Goal: Task Accomplishment & Management: Understand process/instructions

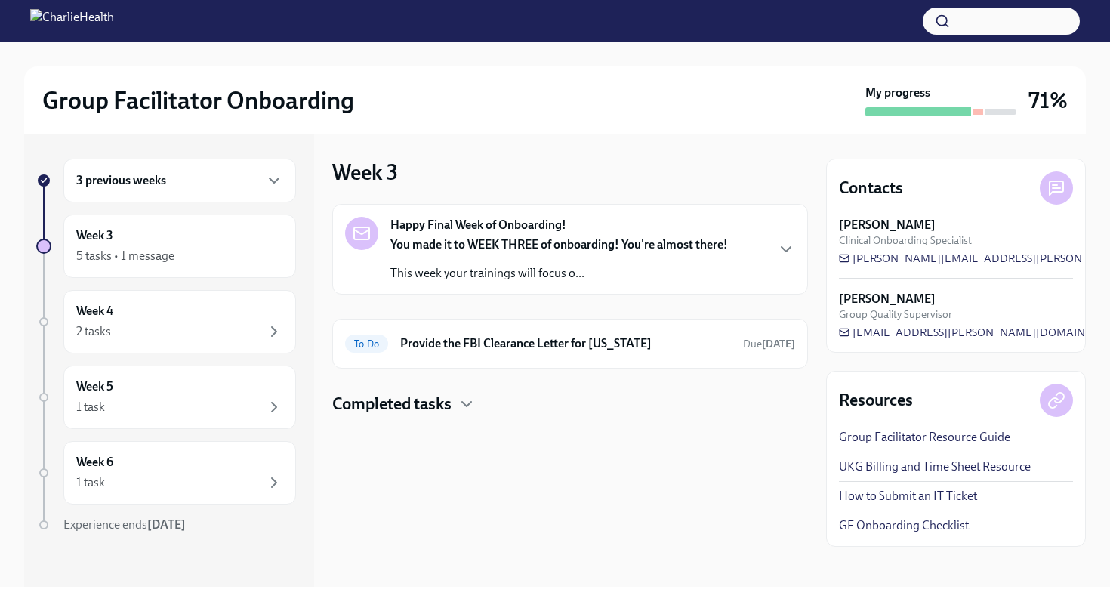
click at [237, 171] on div "3 previous weeks" at bounding box center [179, 180] width 207 height 18
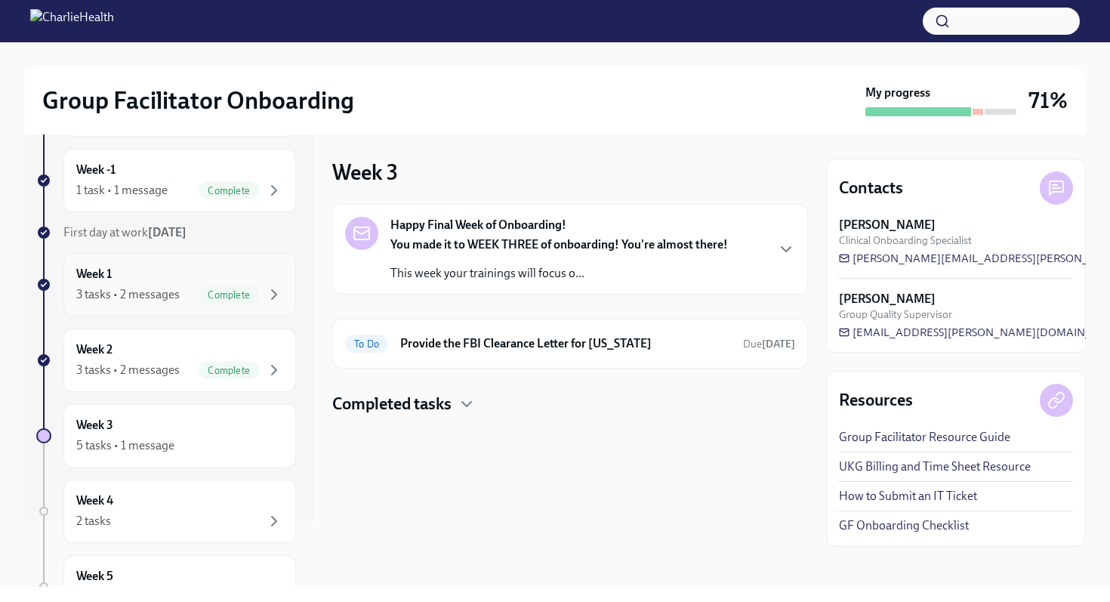
scroll to position [68, 0]
click at [198, 287] on div "3 tasks • 2 messages Complete" at bounding box center [179, 292] width 207 height 18
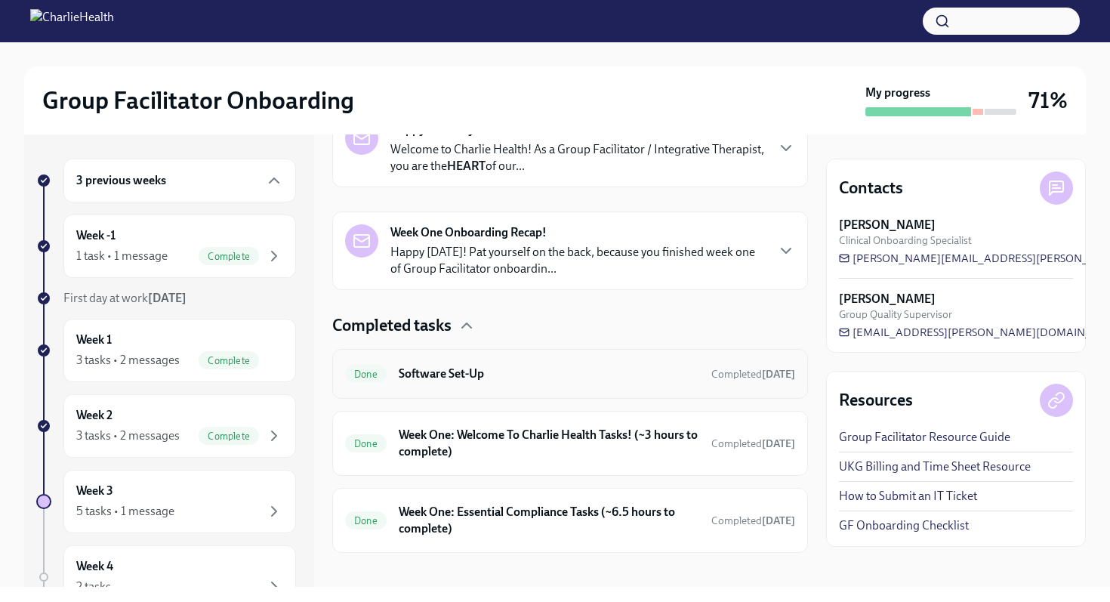
scroll to position [289, 0]
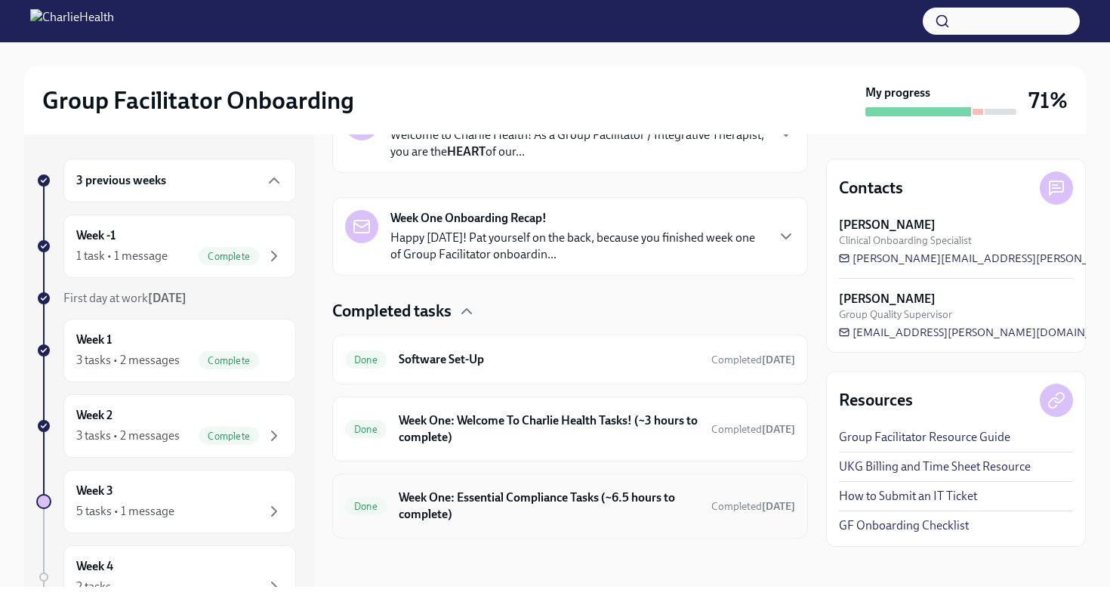
click at [473, 509] on h6 "Week One: Essential Compliance Tasks (~6.5 hours to complete)" at bounding box center [549, 505] width 301 height 33
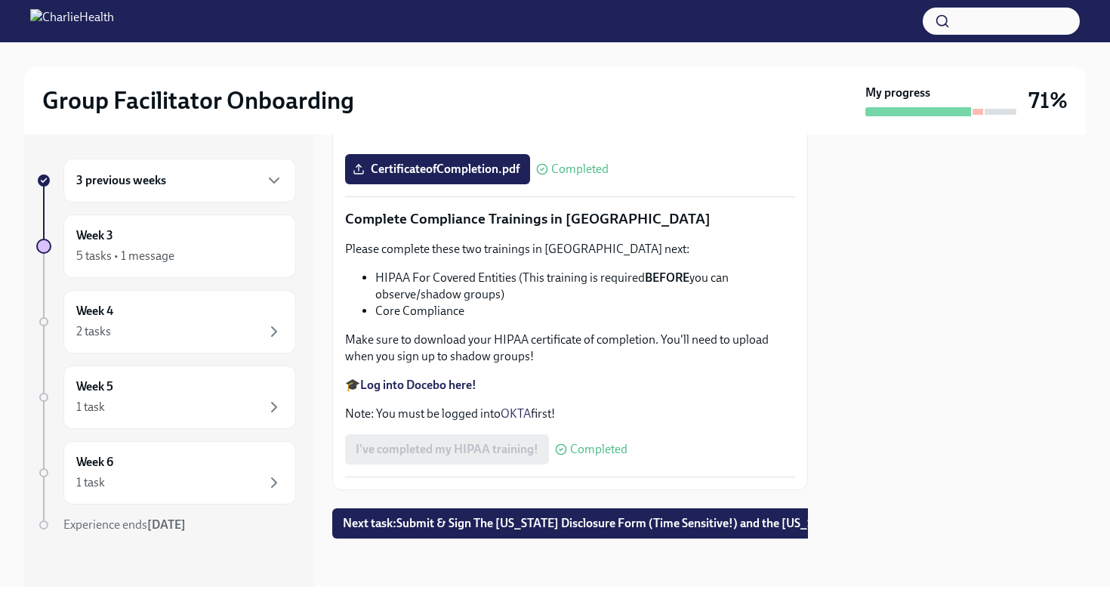
scroll to position [3575, 0]
click at [468, 522] on span "Next task : Submit & Sign The [US_STATE] Disclosure Form (Time Sensitive!) and …" at bounding box center [644, 523] width 602 height 15
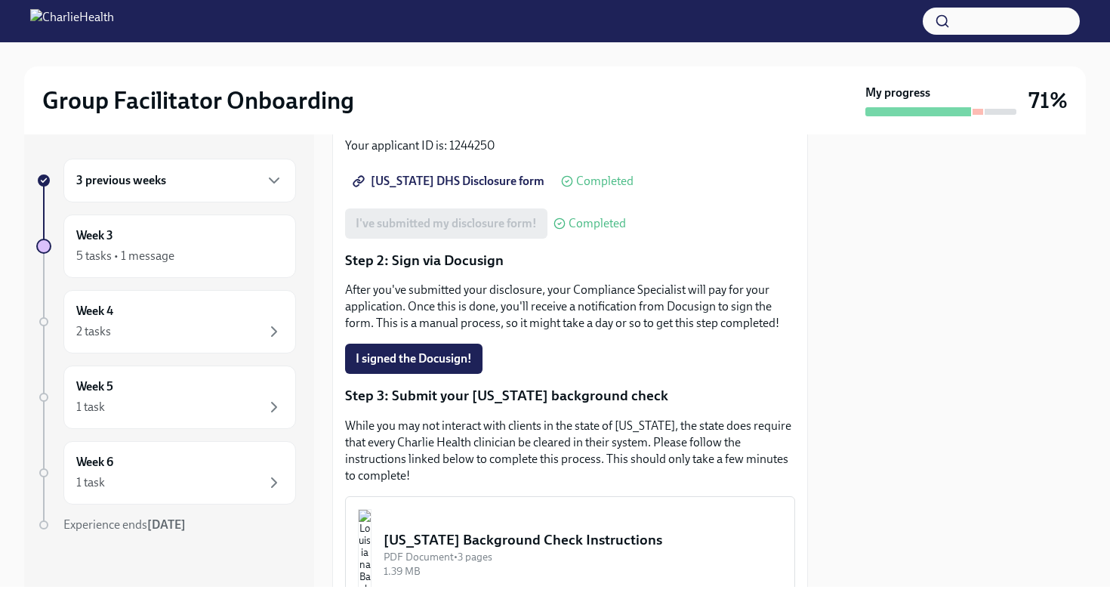
scroll to position [263, 0]
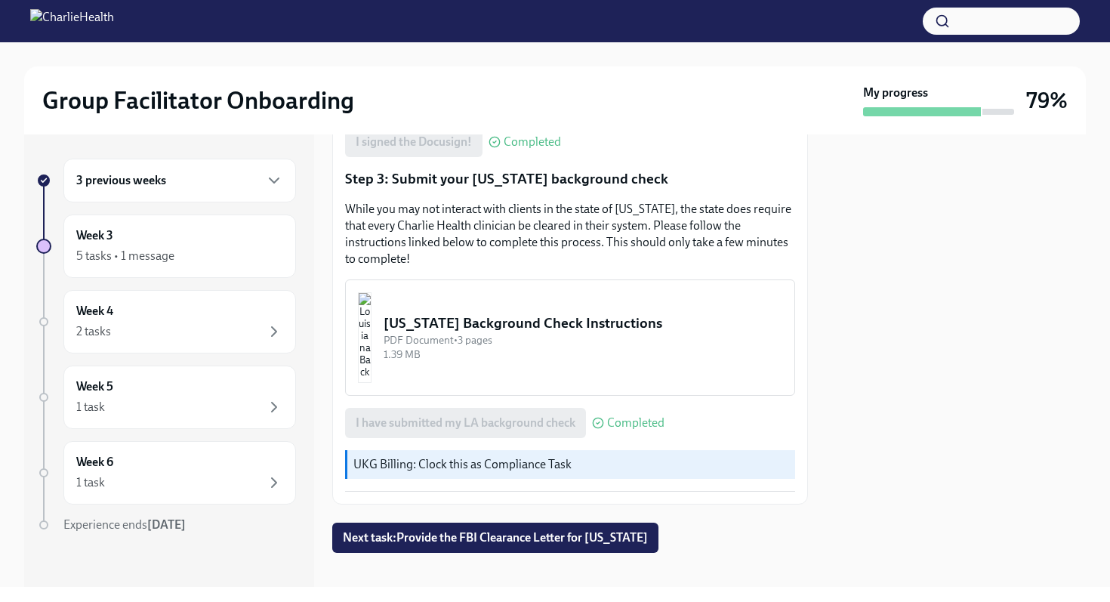
scroll to position [483, 0]
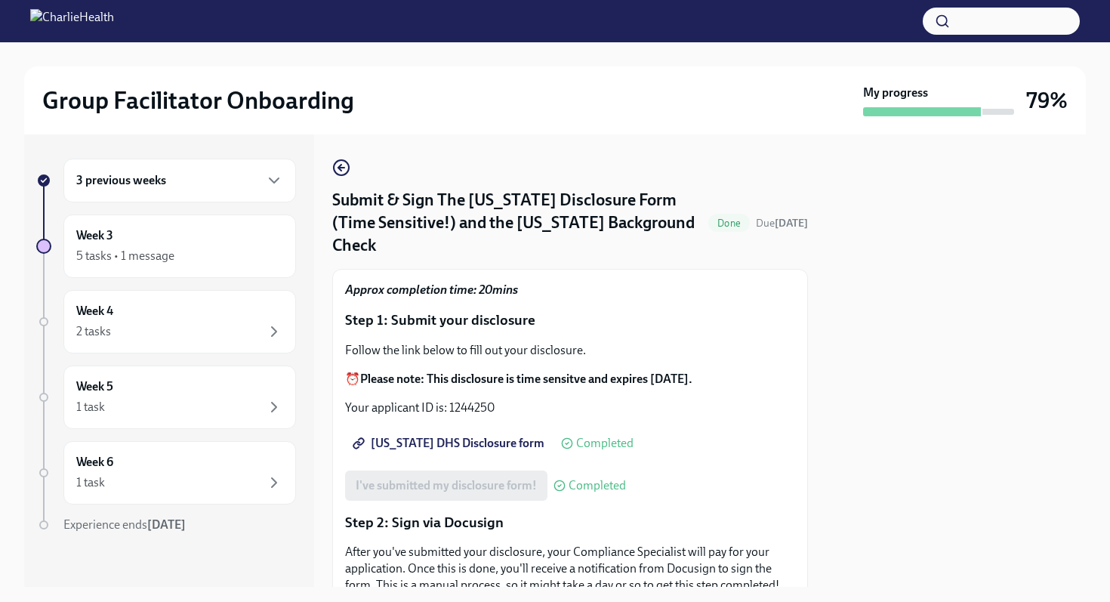
click at [237, 353] on div "3 previous weeks Week 3 5 tasks • 1 message Week 4 2 tasks Week 5 1 task Week 6…" at bounding box center [166, 376] width 260 height 435
click at [245, 342] on div "Week 4 2 tasks" at bounding box center [179, 321] width 233 height 63
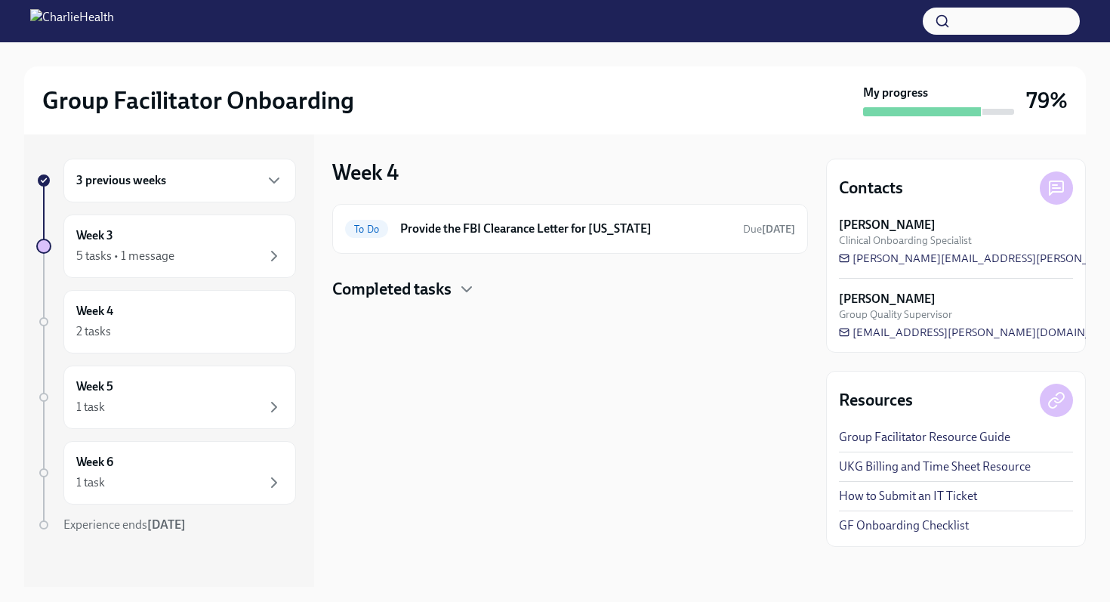
click at [387, 289] on h4 "Completed tasks" at bounding box center [391, 289] width 119 height 23
click at [435, 231] on h6 "Provide the FBI Clearance Letter for [US_STATE]" at bounding box center [565, 229] width 331 height 17
